Goal: Task Accomplishment & Management: Use online tool/utility

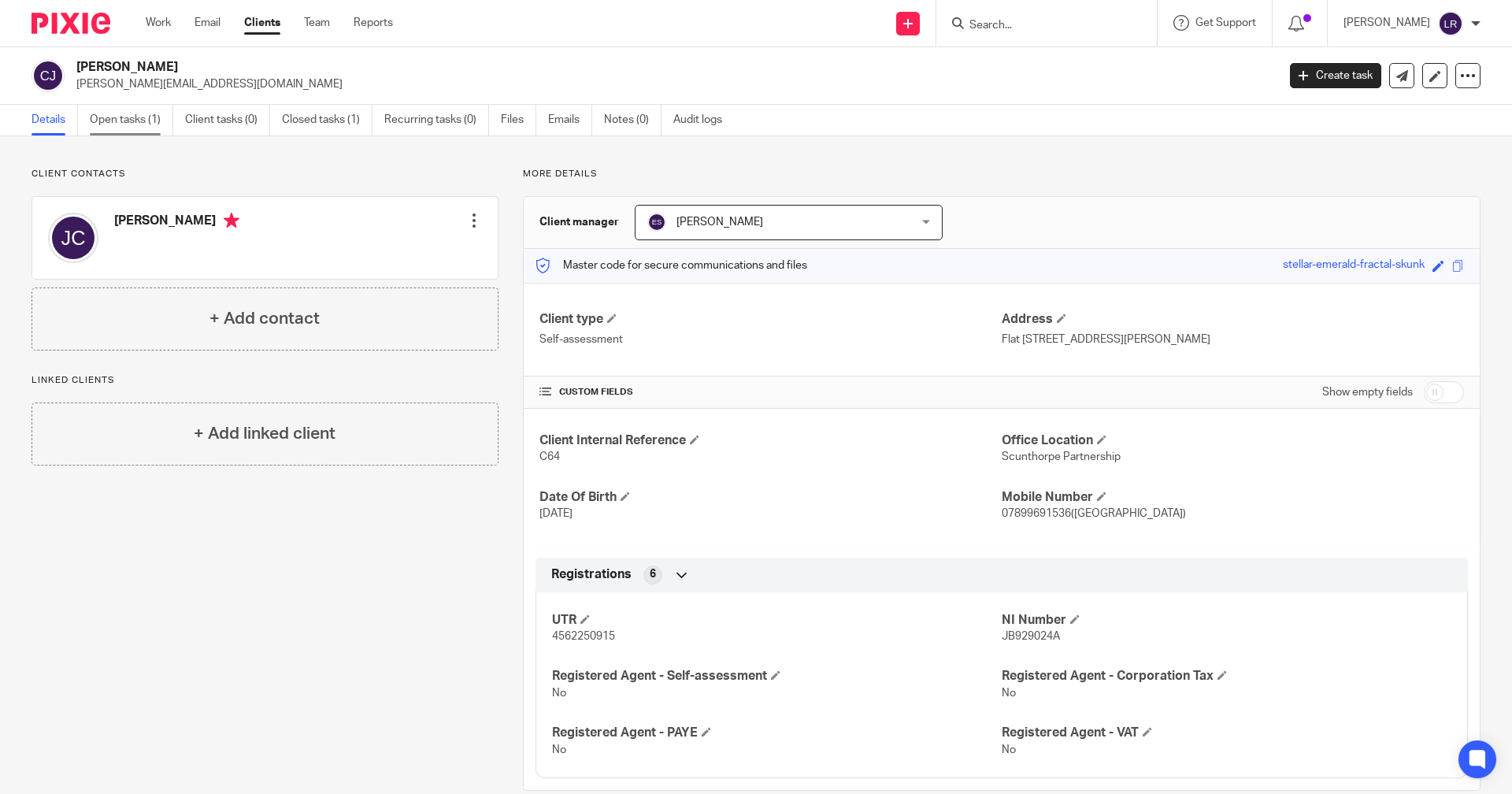
click at [95, 114] on link "Open tasks (1)" at bounding box center [131, 120] width 83 height 31
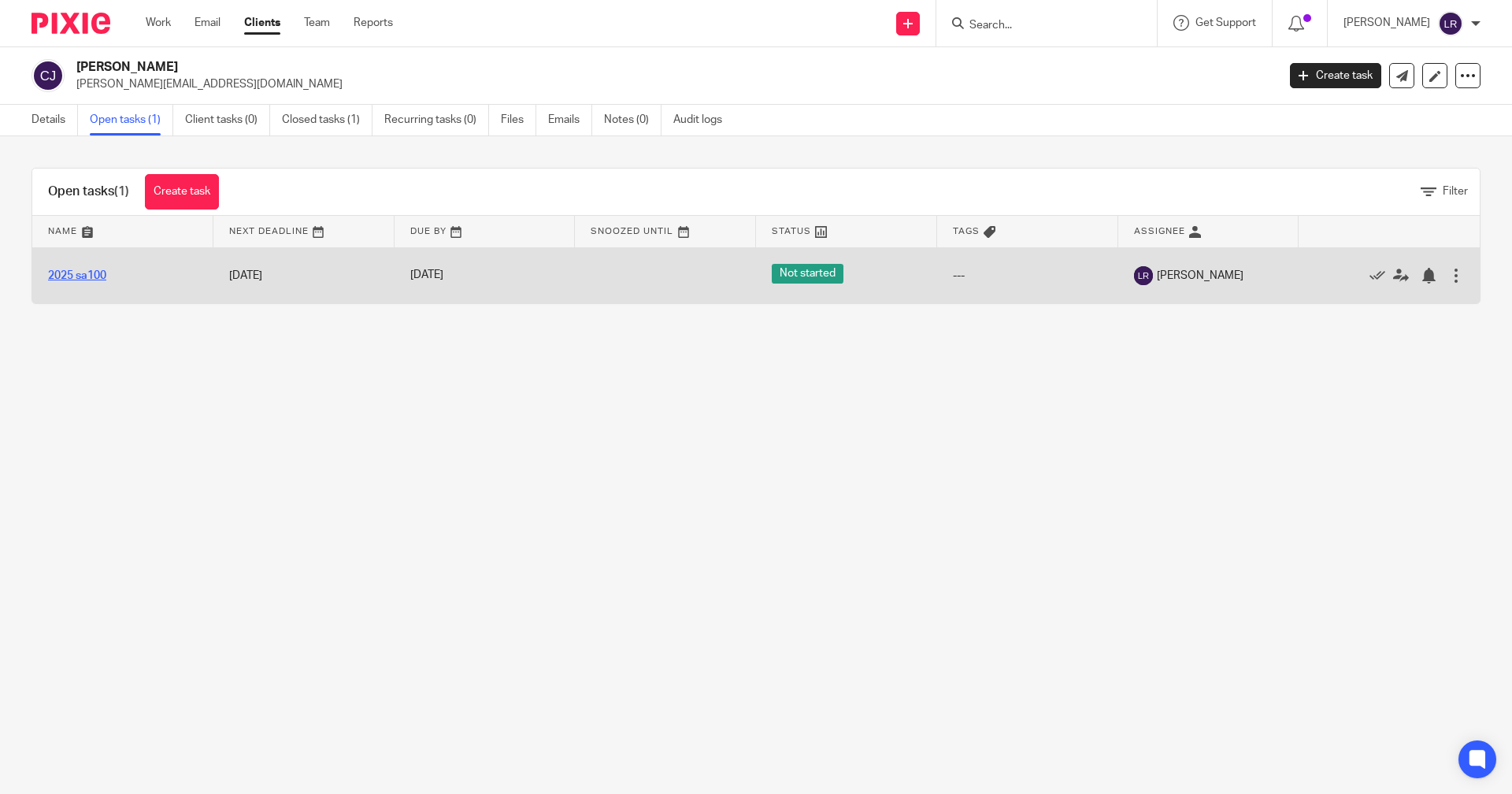
click at [75, 278] on link "2025 sa100" at bounding box center [77, 275] width 59 height 11
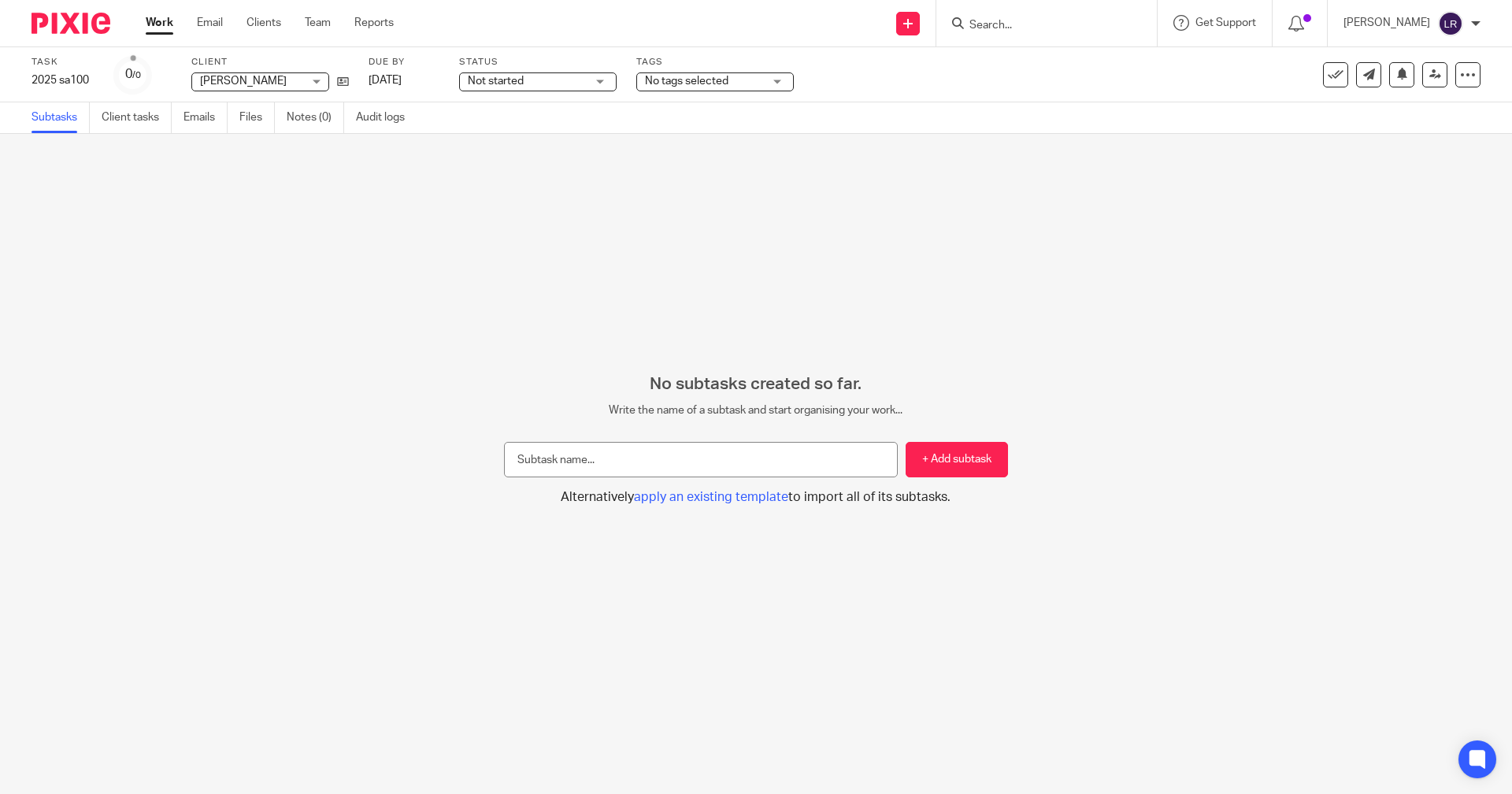
click at [675, 81] on span "No tags selected" at bounding box center [686, 81] width 83 height 11
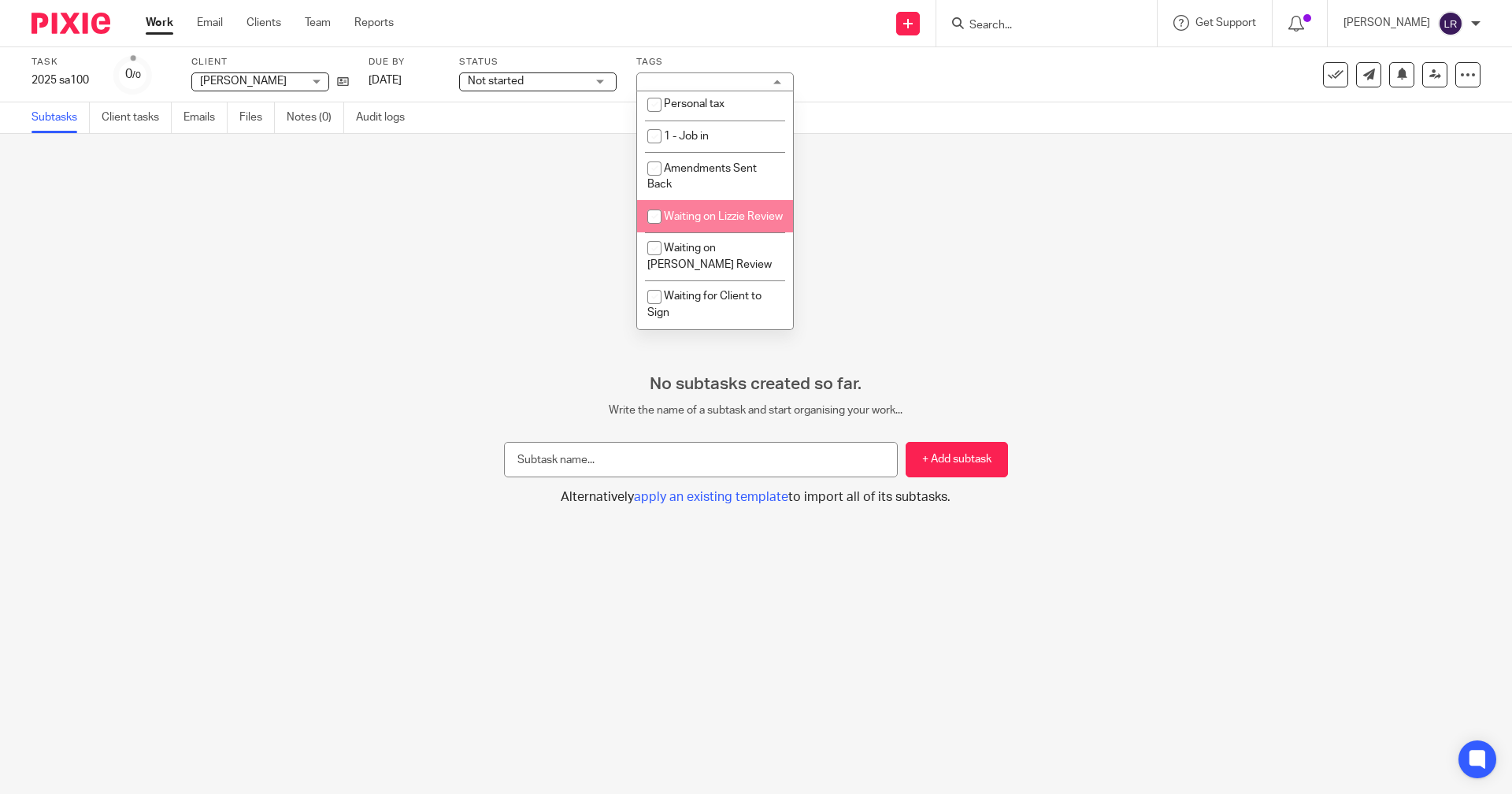
click at [677, 211] on span "Waiting on Lizzie Review" at bounding box center [724, 216] width 119 height 11
checkbox input "true"
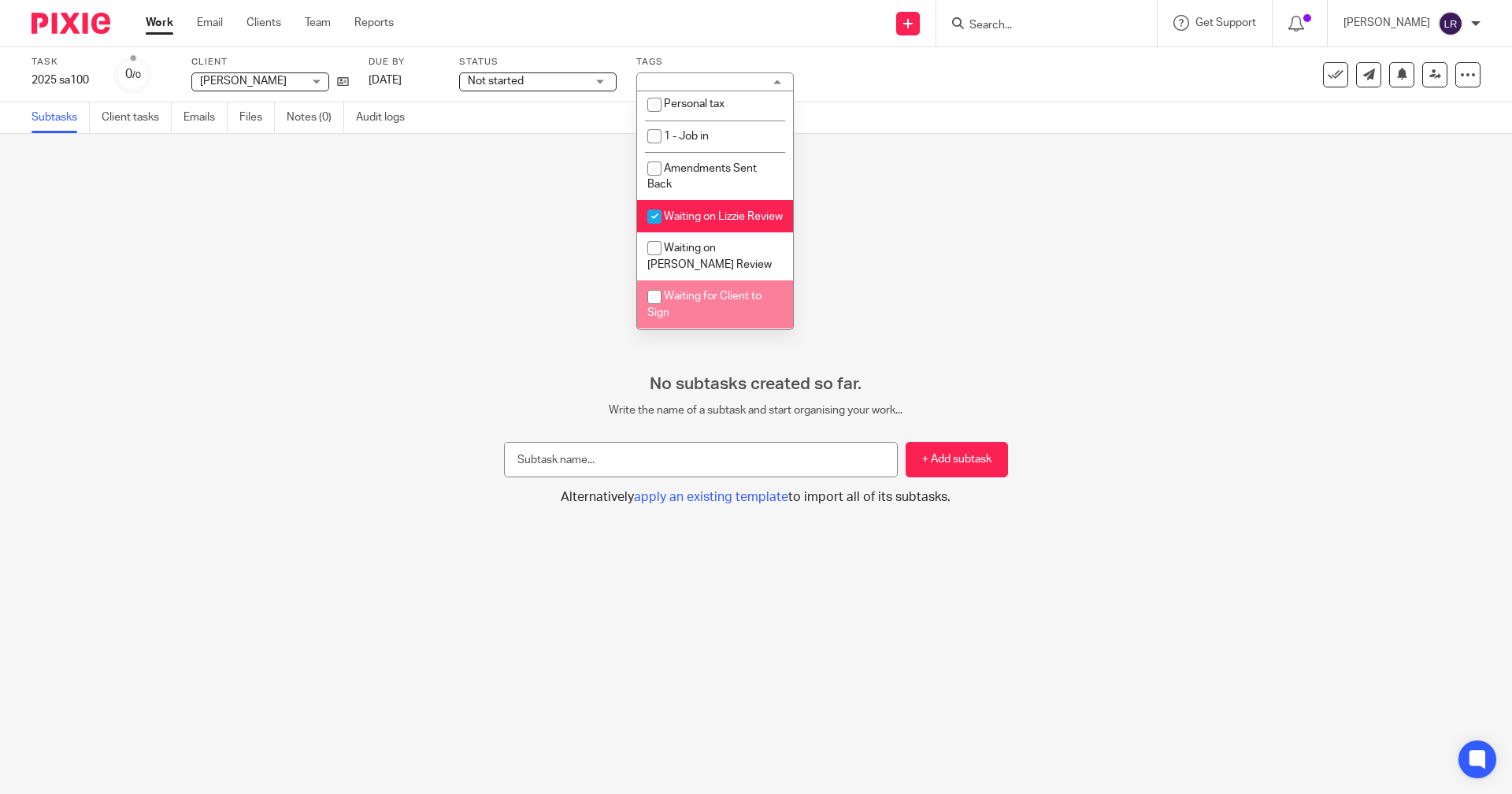
click at [1007, 278] on div "No subtasks created so far. Write the name of a subtask and start organising yo…" at bounding box center [756, 464] width 1512 height 660
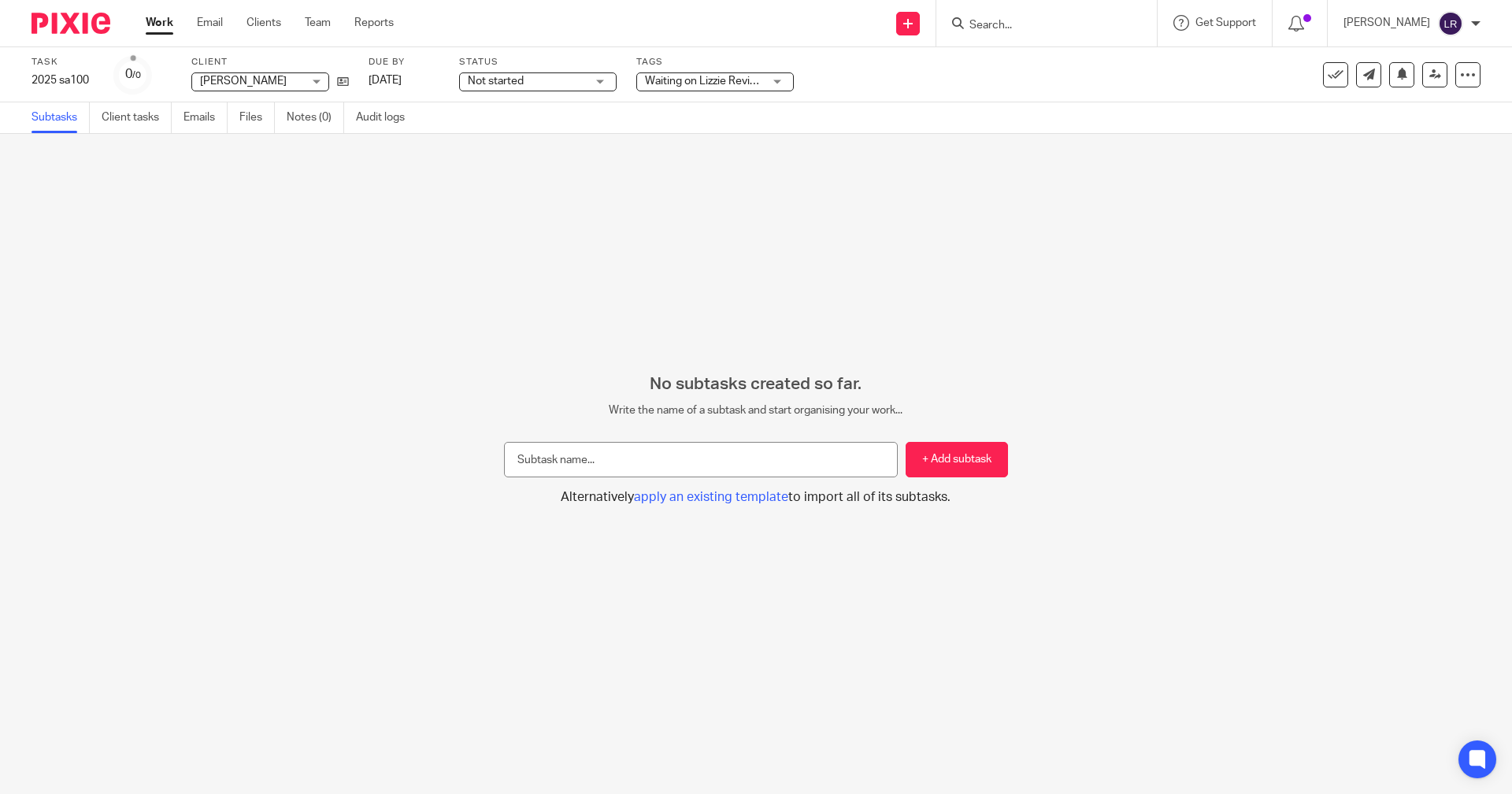
click at [166, 22] on link "Work" at bounding box center [159, 23] width 27 height 16
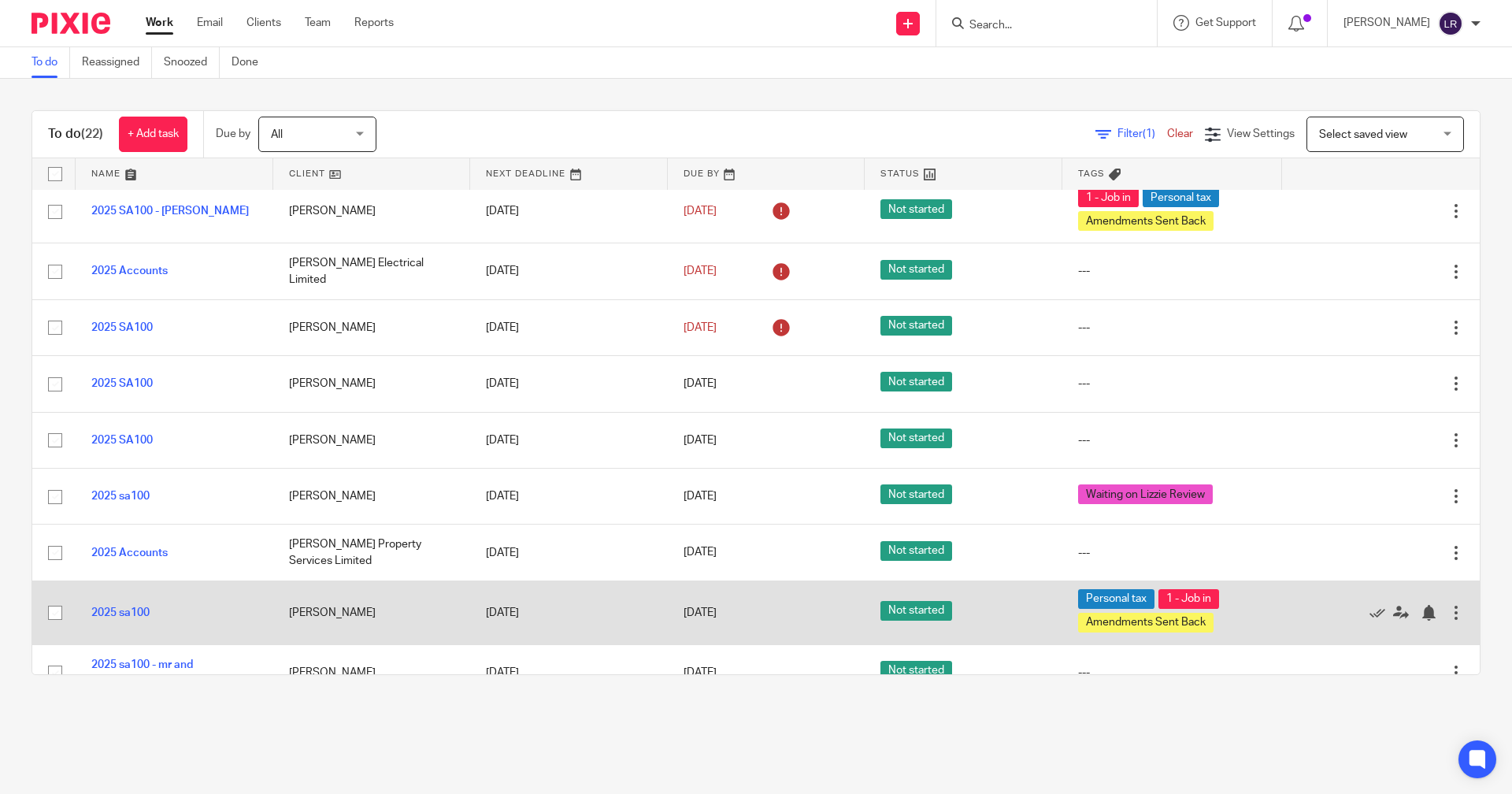
scroll to position [472, 0]
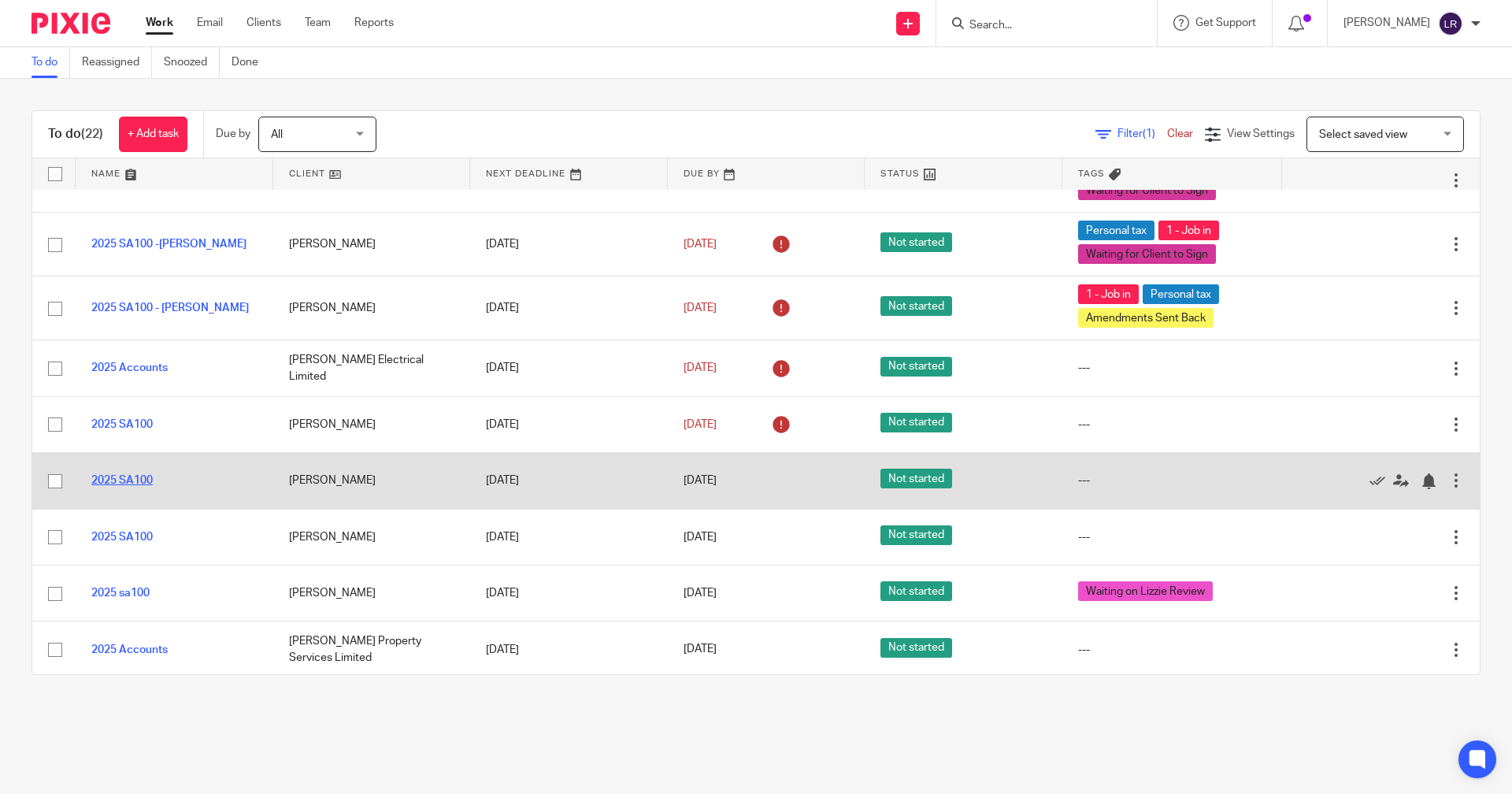
click at [137, 483] on link "2025 SA100" at bounding box center [122, 480] width 61 height 11
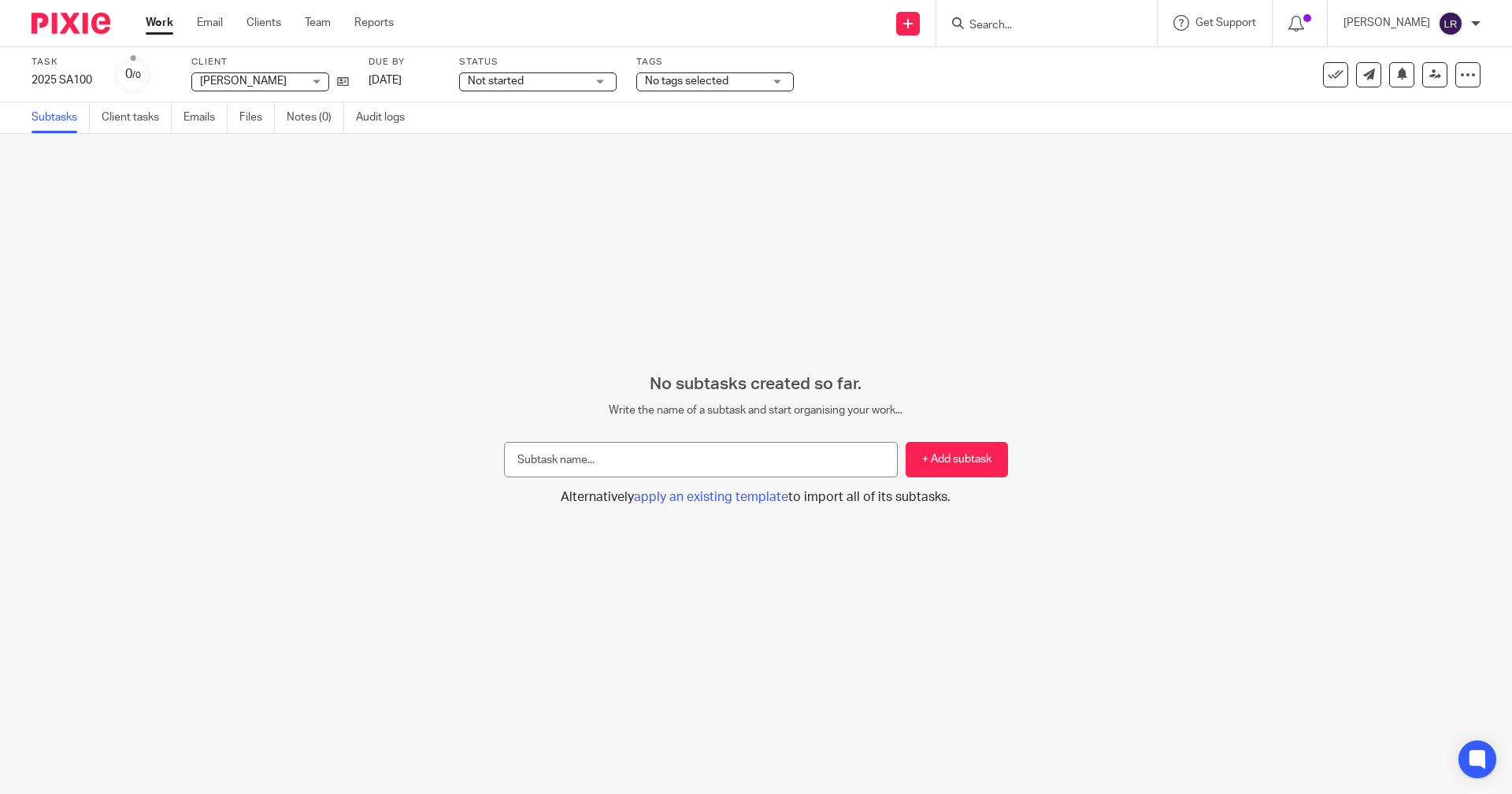
click at [682, 81] on span "No tags selected" at bounding box center [686, 81] width 83 height 11
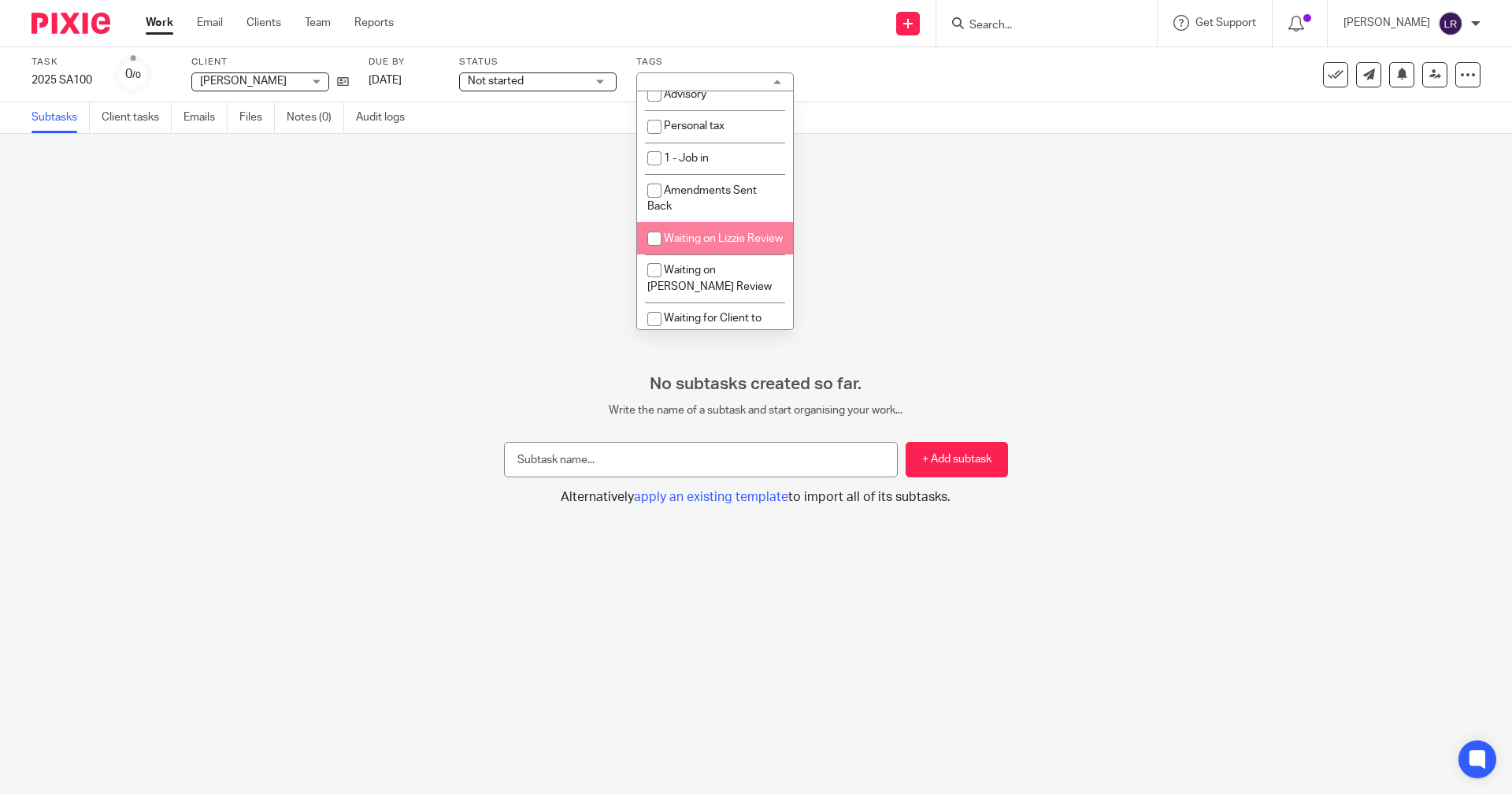
scroll to position [274, 0]
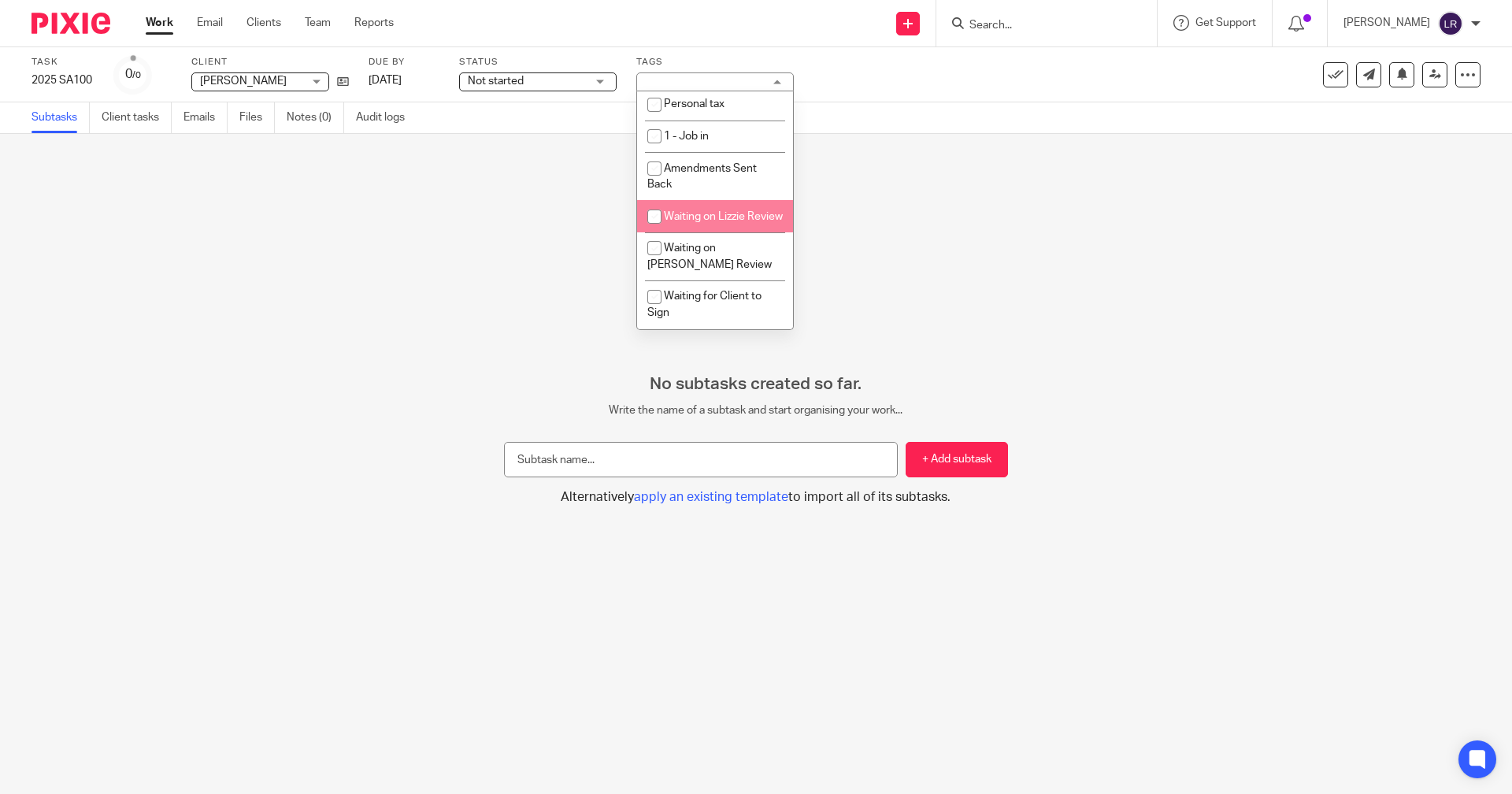
click at [690, 211] on span "Waiting on Lizzie Review" at bounding box center [724, 216] width 119 height 11
checkbox input "true"
click at [841, 172] on div "No subtasks created so far. Write the name of a subtask and start organising yo…" at bounding box center [756, 464] width 1512 height 660
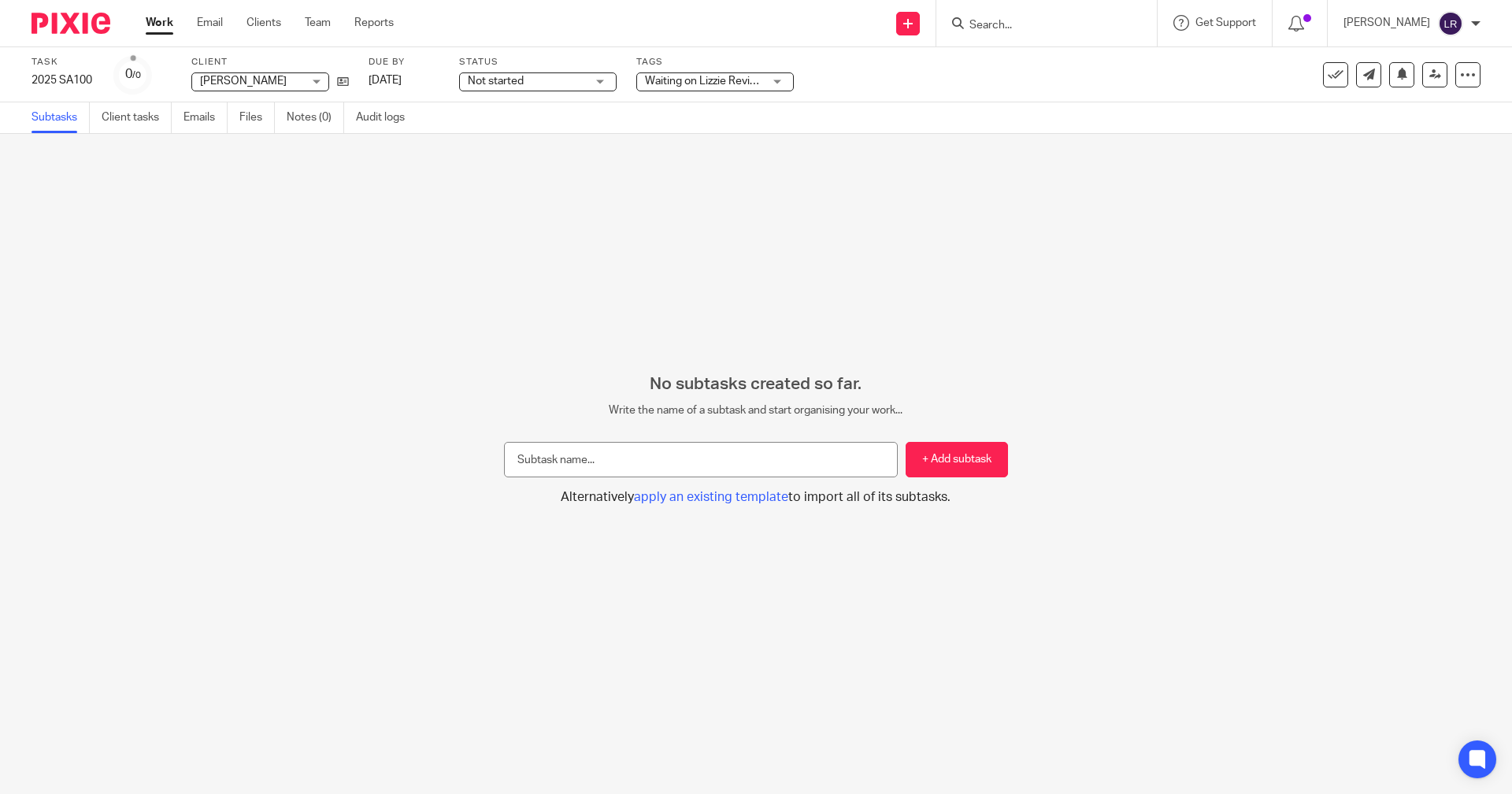
click at [166, 27] on link "Work" at bounding box center [159, 23] width 27 height 16
